Goal: Information Seeking & Learning: Compare options

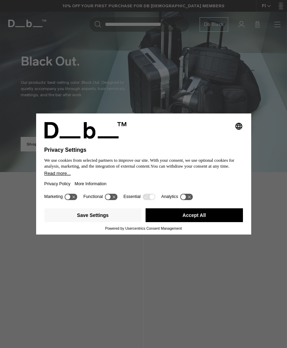
click at [120, 217] on button "Save Settings" at bounding box center [93, 215] width 98 height 14
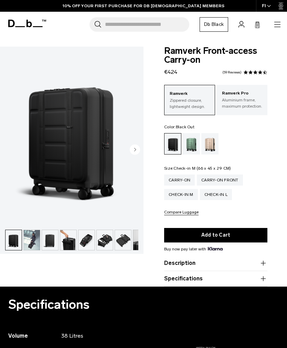
click at [185, 192] on div "Check-in M" at bounding box center [181, 194] width 34 height 11
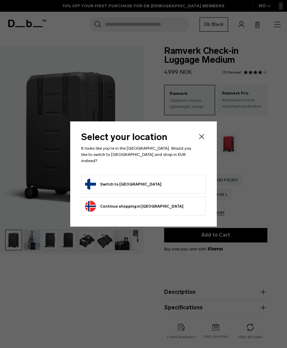
click at [150, 181] on form "Switch to Finland" at bounding box center [143, 183] width 117 height 11
click at [130, 178] on button "Switch to Finland" at bounding box center [123, 183] width 76 height 11
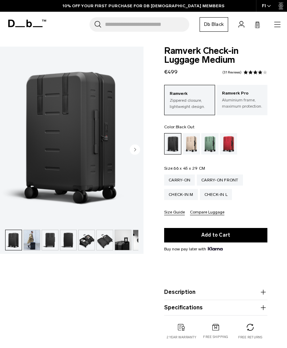
click at [138, 151] on circle "Next slide" at bounding box center [135, 149] width 10 height 10
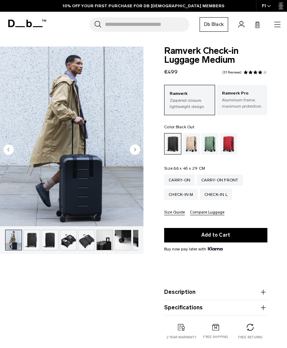
click at [136, 151] on circle "Next slide" at bounding box center [135, 149] width 10 height 10
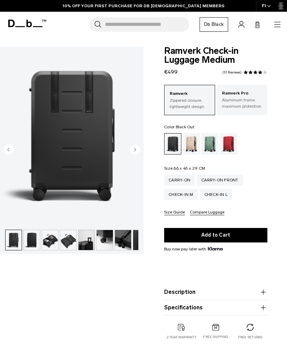
click at [136, 152] on circle "Next slide" at bounding box center [135, 149] width 10 height 10
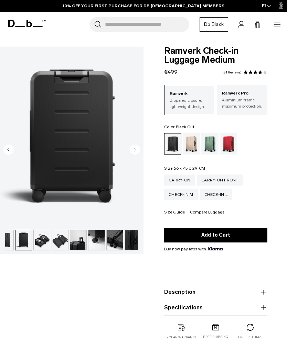
scroll to position [0, 48]
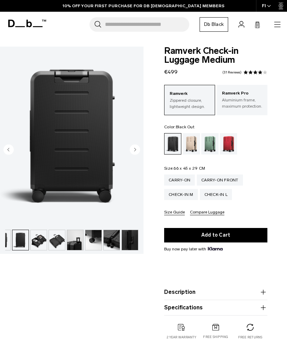
click at [135, 152] on circle "Next slide" at bounding box center [135, 149] width 10 height 10
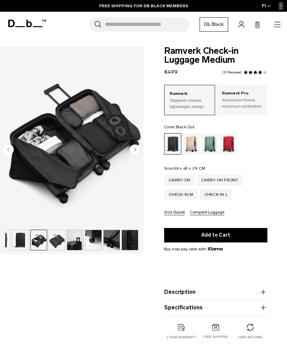
click at [140, 151] on circle "Next slide" at bounding box center [135, 149] width 10 height 10
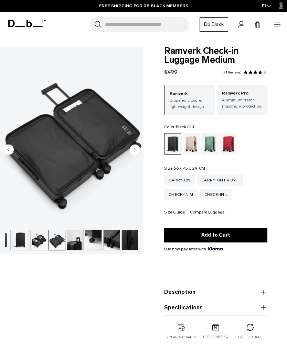
click at [220, 194] on div "Check-in L" at bounding box center [216, 194] width 32 height 11
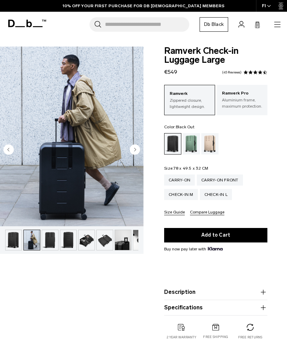
click at [135, 150] on icon "Next slide" at bounding box center [136, 149] width 2 height 3
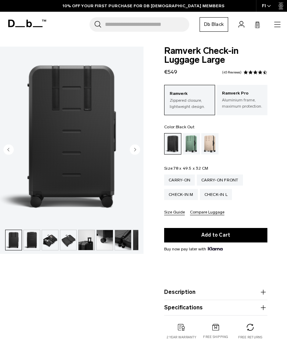
click at [136, 147] on circle "Next slide" at bounding box center [135, 149] width 10 height 10
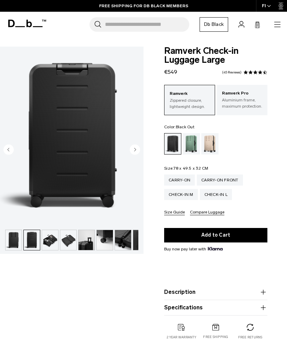
scroll to position [0, 48]
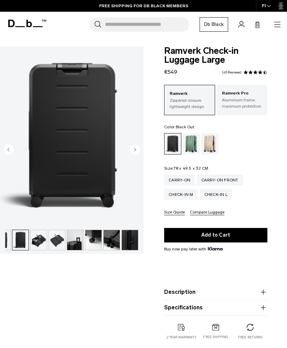
click at [136, 149] on circle "Next slide" at bounding box center [135, 149] width 10 height 10
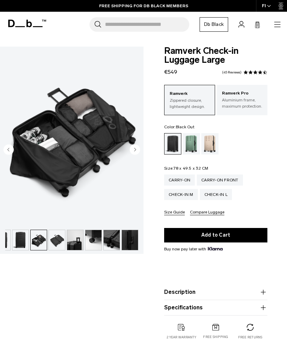
click at [136, 151] on circle "Next slide" at bounding box center [135, 149] width 10 height 10
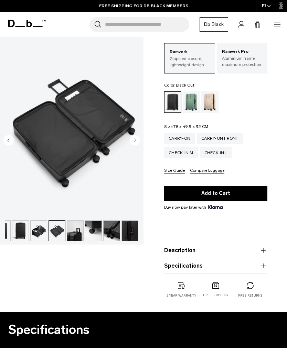
scroll to position [55, 0]
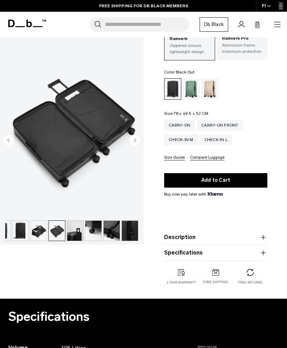
click at [264, 238] on icon "button" at bounding box center [263, 237] width 0 height 5
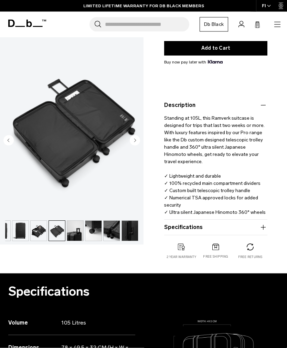
scroll to position [187, 0]
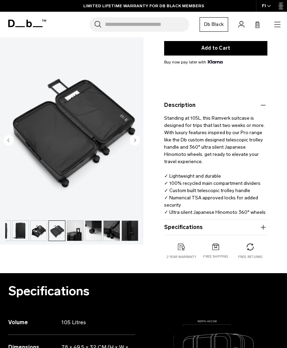
click at [264, 228] on icon "button" at bounding box center [263, 227] width 0 height 5
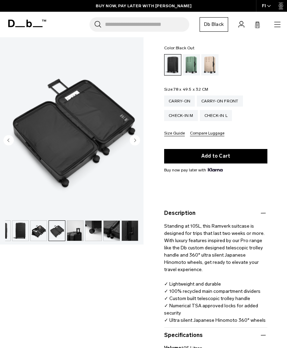
scroll to position [78, 0]
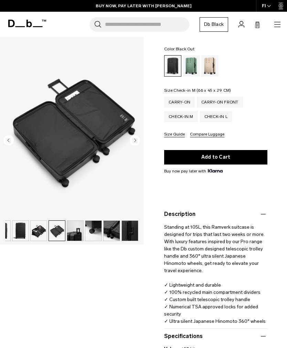
click at [184, 117] on div "Check-in M" at bounding box center [181, 116] width 34 height 11
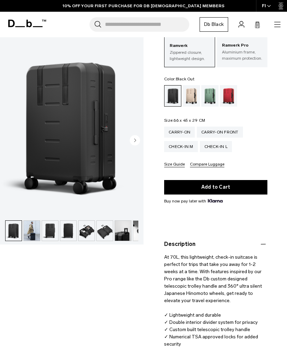
scroll to position [48, 0]
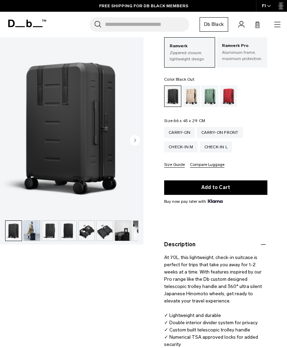
click at [133, 144] on circle "Next slide" at bounding box center [135, 140] width 10 height 10
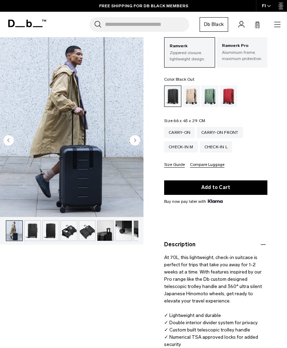
scroll to position [0, 18]
click at [139, 136] on icon "Next slide" at bounding box center [135, 140] width 10 height 10
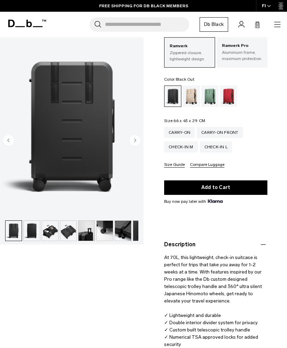
click at [136, 146] on button "Next slide" at bounding box center [135, 141] width 10 height 12
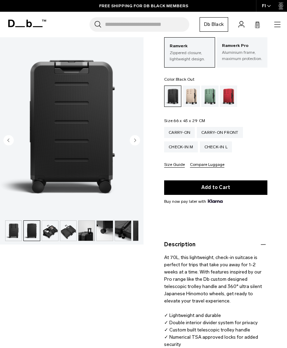
scroll to position [0, 48]
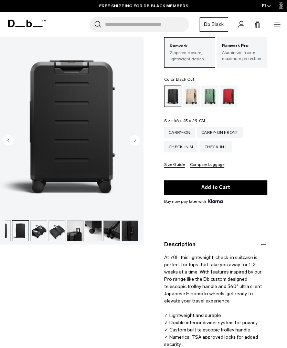
click at [138, 143] on circle "Next slide" at bounding box center [135, 140] width 10 height 10
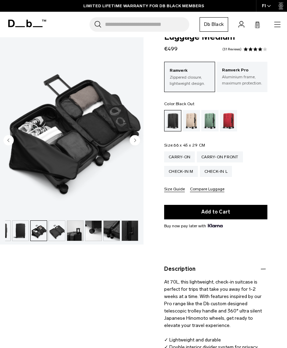
scroll to position [0, 0]
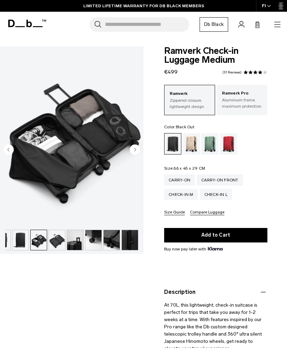
click at [278, 27] on icon "button" at bounding box center [278, 27] width 6 height 0
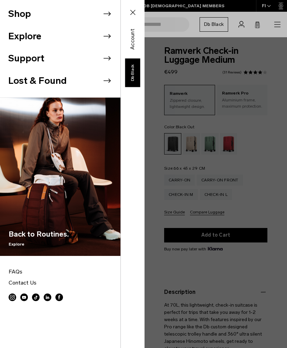
scroll to position [0, 1]
click at [145, 59] on div "Shop Explore Support Lost & Found" at bounding box center [72, 174] width 145 height 348
click at [110, 37] on icon at bounding box center [107, 36] width 7 height 4
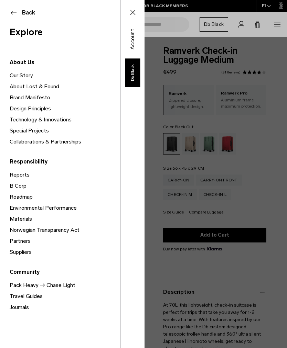
scroll to position [0, 0]
click at [13, 10] on button "Back" at bounding box center [60, 13] width 101 height 8
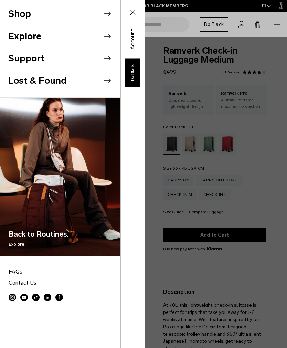
click at [17, 15] on li "Shop" at bounding box center [64, 14] width 112 height 22
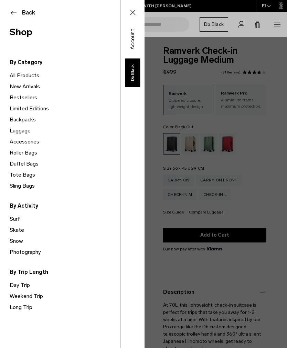
click at [33, 308] on link "Long Trip" at bounding box center [65, 306] width 111 height 11
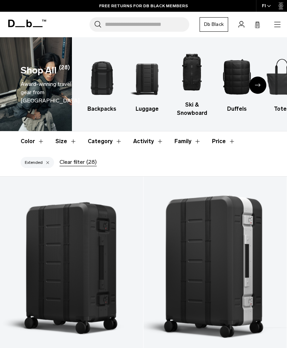
click at [72, 135] on button "Size" at bounding box center [65, 141] width 21 height 20
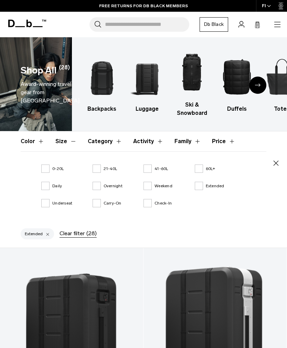
click at [72, 138] on button "Size" at bounding box center [65, 141] width 21 height 20
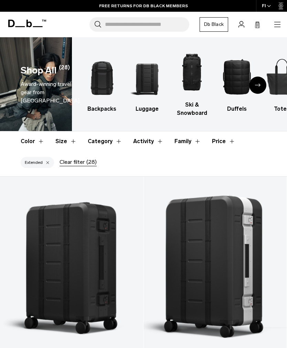
click at [119, 141] on button "Category" at bounding box center [105, 141] width 34 height 20
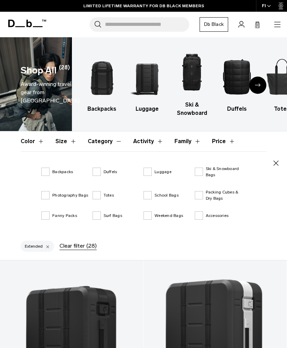
click at [156, 140] on button "Activity" at bounding box center [148, 141] width 30 height 20
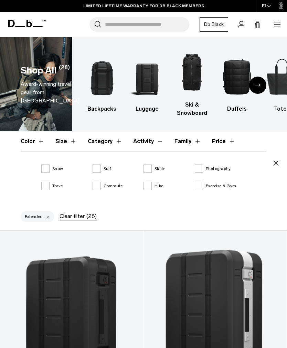
click at [189, 143] on button "Family" at bounding box center [188, 141] width 27 height 20
click at [227, 142] on button "Price" at bounding box center [223, 141] width 23 height 20
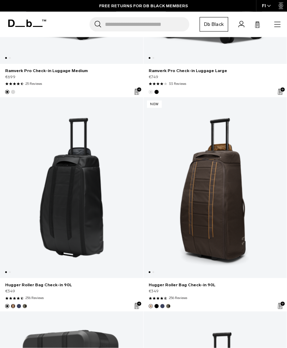
scroll to position [336, 0]
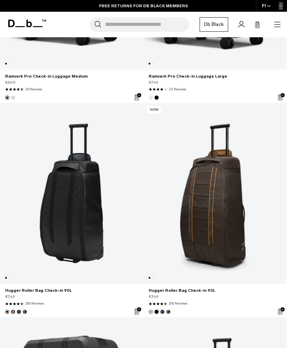
click at [57, 156] on link "Hugger Roller Bag Check-in 90L" at bounding box center [71, 193] width 143 height 181
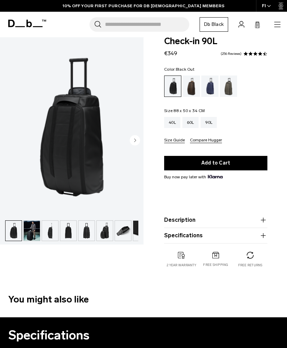
scroll to position [19, 0]
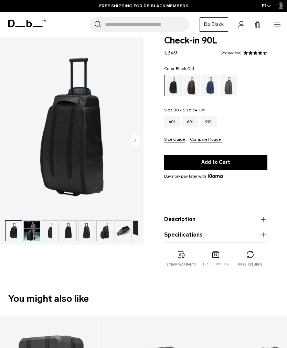
click at [266, 234] on icon "button" at bounding box center [263, 235] width 8 height 8
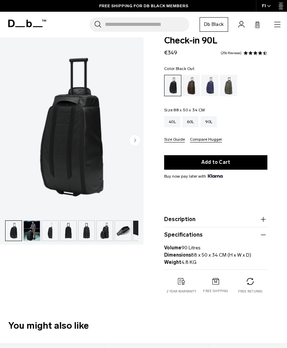
click at [139, 143] on circle "Next slide" at bounding box center [135, 140] width 10 height 10
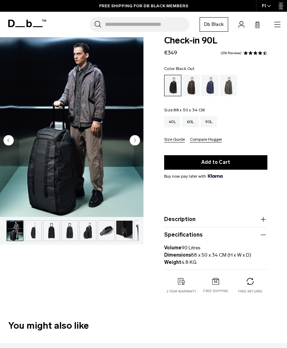
scroll to position [0, 18]
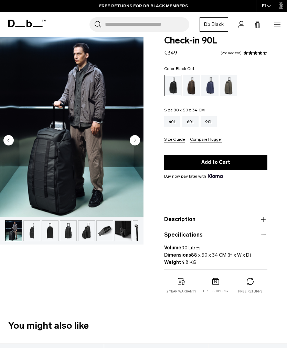
click at [138, 141] on circle "Next slide" at bounding box center [135, 140] width 10 height 10
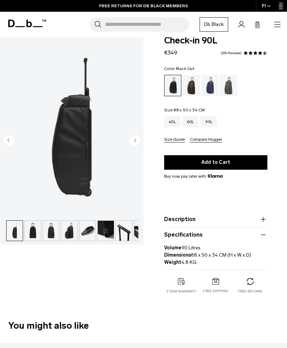
scroll to position [0, 37]
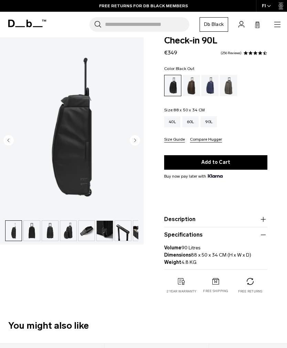
click at [140, 139] on img "3 / 10" at bounding box center [72, 127] width 144 height 180
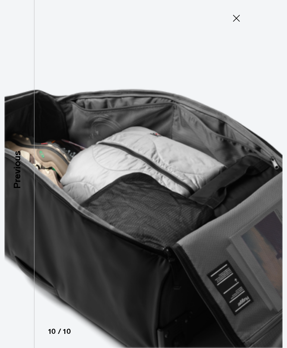
click at [243, 18] on button "Close" at bounding box center [236, 18] width 23 height 14
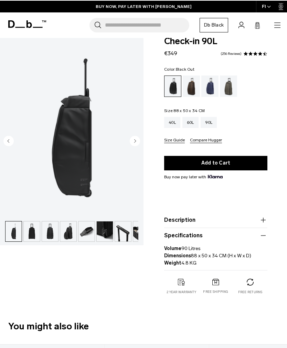
scroll to position [0, 0]
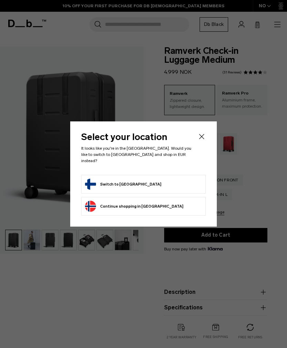
click at [130, 181] on button "Switch to Finland" at bounding box center [123, 183] width 76 height 11
click at [130, 178] on button "Switch to Finland" at bounding box center [123, 183] width 76 height 11
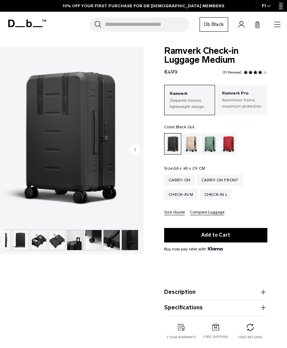
click at [135, 151] on circle "Next slide" at bounding box center [135, 149] width 10 height 10
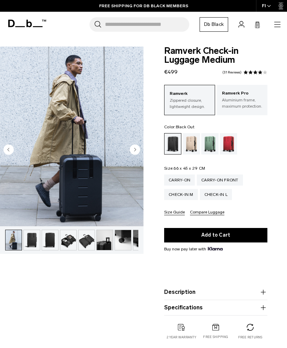
scroll to position [4, 0]
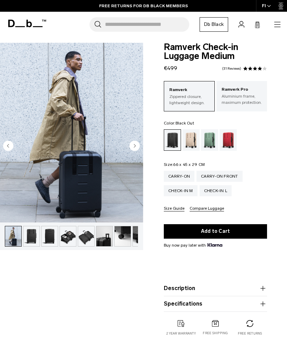
click at [248, 96] on p "Aluminium frame, maximum protection." at bounding box center [242, 99] width 41 height 12
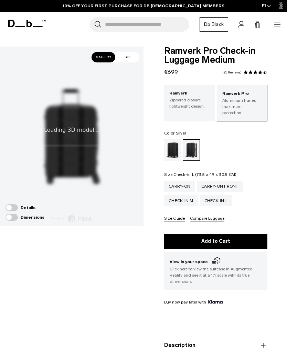
click at [226, 195] on div "Check-in L" at bounding box center [216, 200] width 32 height 11
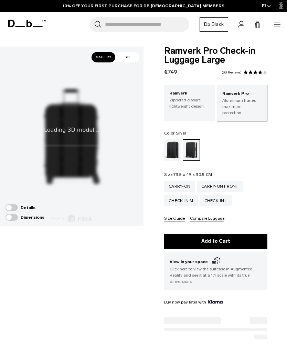
click at [174, 143] on div "Black Out" at bounding box center [173, 149] width 18 height 21
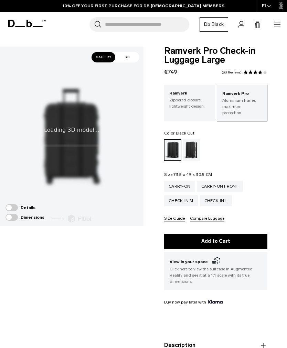
scroll to position [35, 0]
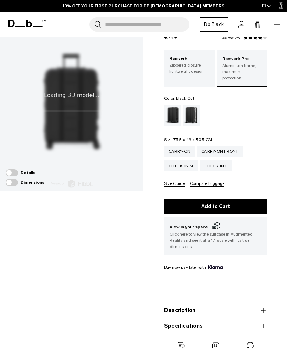
click at [265, 321] on icon "button" at bounding box center [263, 325] width 8 height 8
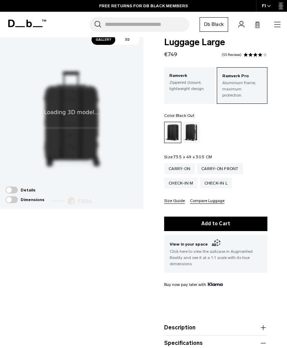
scroll to position [0, 0]
